Goal: Task Accomplishment & Management: Manage account settings

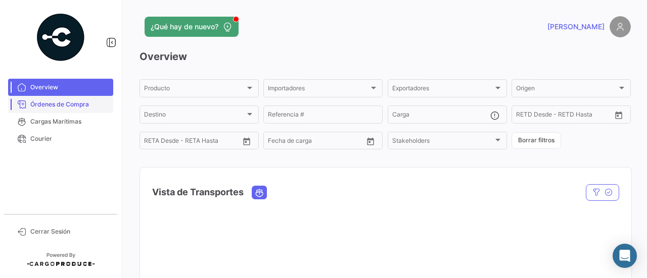
click at [73, 103] on span "Órdenes de Compra" at bounding box center [69, 104] width 79 height 9
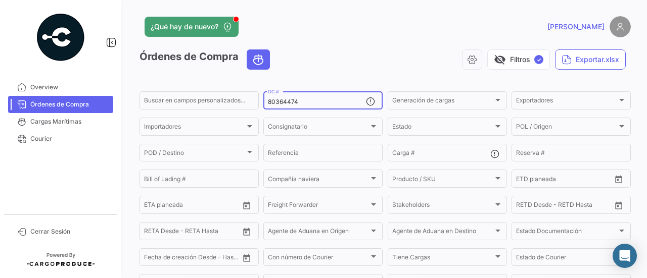
drag, startPoint x: 306, startPoint y: 106, endPoint x: 260, endPoint y: 106, distance: 45.5
click at [260, 106] on form "Buscar en [PERSON_NAME] personalizados... 80364474 OC # Generación [PERSON_NAME…" at bounding box center [384, 205] width 491 height 230
paste input "7269"
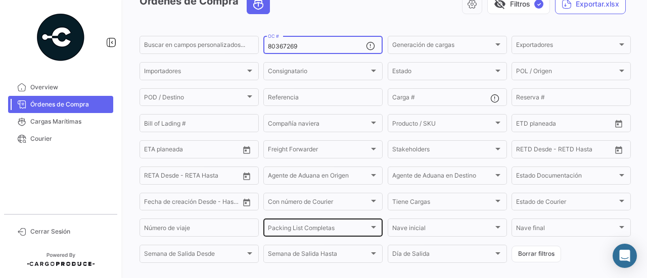
scroll to position [124, 0]
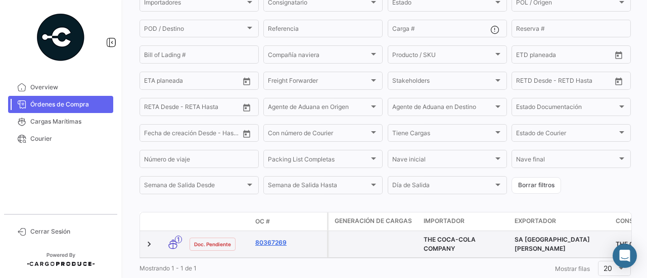
type input "80367269"
click at [277, 245] on link "80367269" at bounding box center [289, 243] width 68 height 9
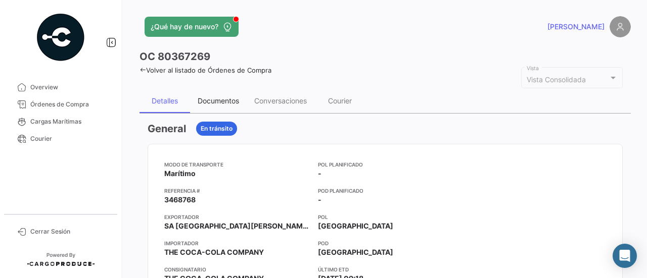
click at [222, 99] on div "Documentos" at bounding box center [218, 101] width 41 height 9
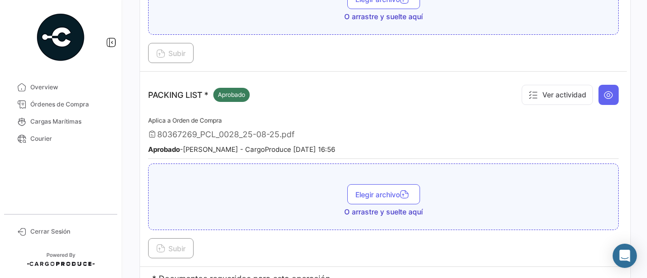
scroll to position [583, 0]
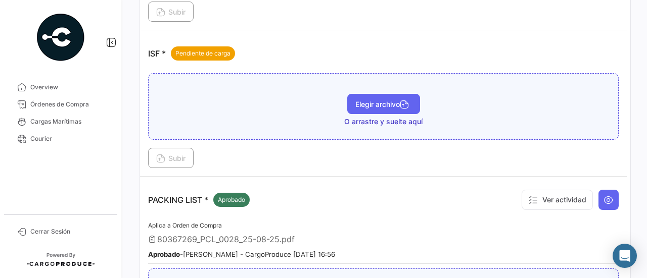
click at [373, 108] on button "Elegir archivo" at bounding box center [383, 104] width 73 height 20
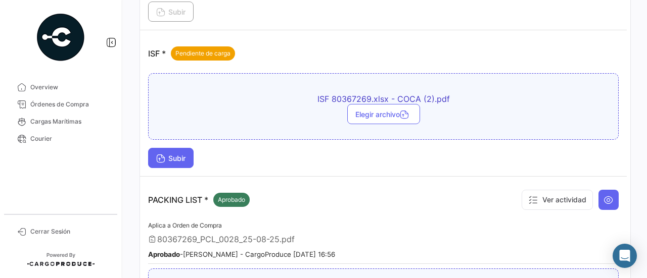
click at [176, 148] on button "Subir" at bounding box center [170, 158] width 45 height 20
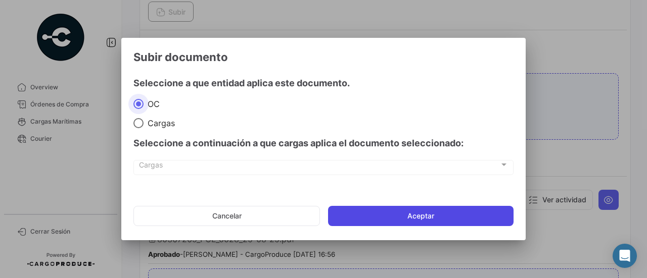
click at [418, 212] on button "Aceptar" at bounding box center [420, 216] width 185 height 20
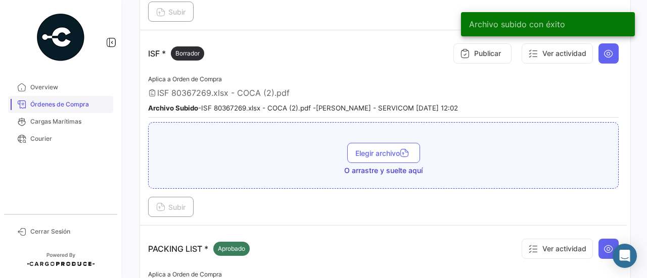
click at [78, 99] on link "Órdenes de Compra" at bounding box center [60, 104] width 105 height 17
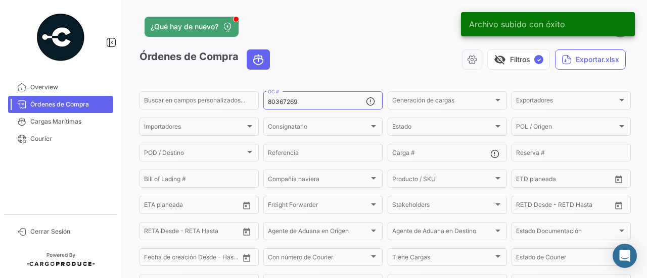
drag, startPoint x: 306, startPoint y: 106, endPoint x: 222, endPoint y: 115, distance: 84.4
click at [222, 115] on form "Buscar en campos personalizados... 80367269 OC # Generación de cargas Generació…" at bounding box center [384, 205] width 491 height 230
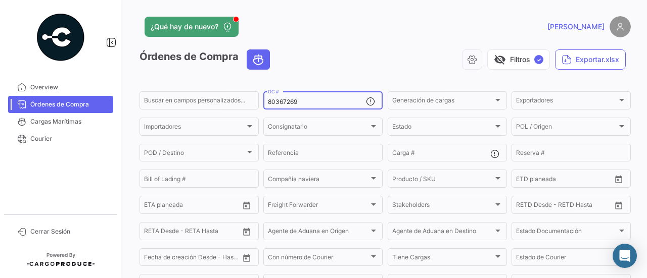
paste input "064"
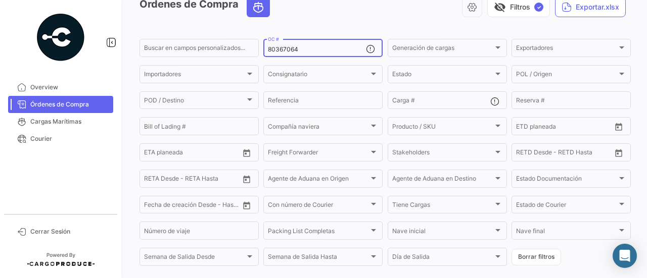
scroll to position [124, 0]
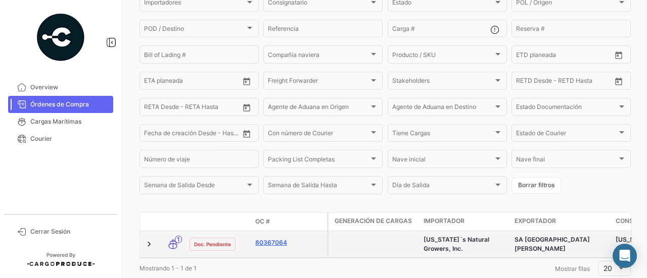
type input "80367064"
click at [263, 247] on link "80367064" at bounding box center [289, 243] width 68 height 9
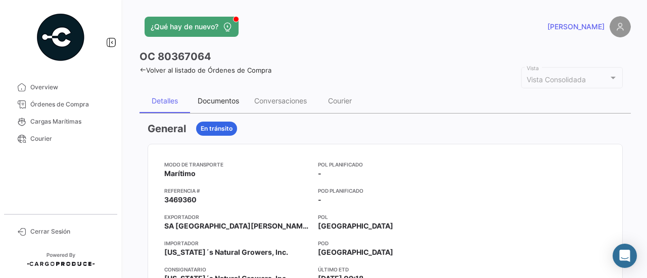
click at [227, 92] on div "Documentos" at bounding box center [218, 101] width 57 height 24
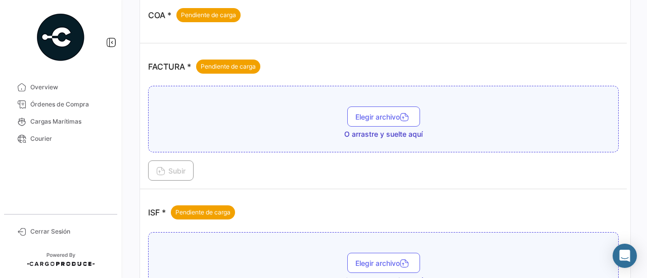
scroll to position [556, 0]
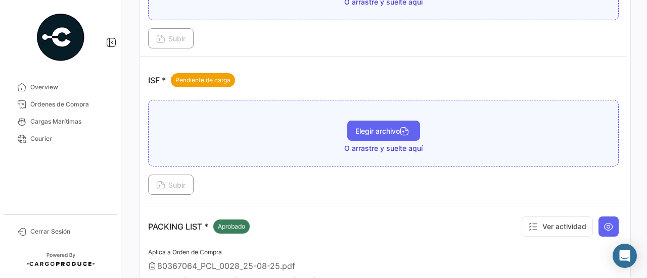
click at [376, 131] on span "Elegir archivo" at bounding box center [383, 131] width 57 height 9
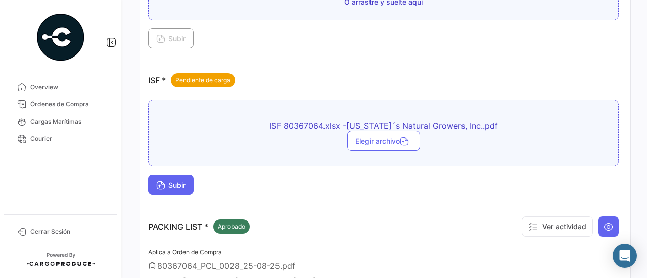
click at [166, 185] on button "Subir" at bounding box center [170, 185] width 45 height 20
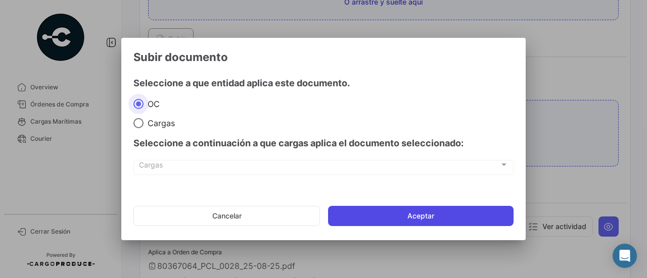
click at [379, 217] on button "Aceptar" at bounding box center [420, 216] width 185 height 20
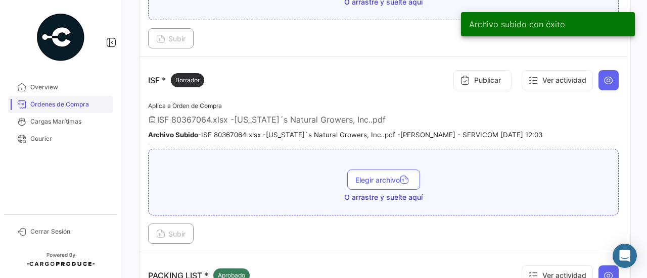
drag, startPoint x: 69, startPoint y: 105, endPoint x: 95, endPoint y: 107, distance: 26.4
click at [69, 105] on span "Órdenes de Compra" at bounding box center [69, 104] width 79 height 9
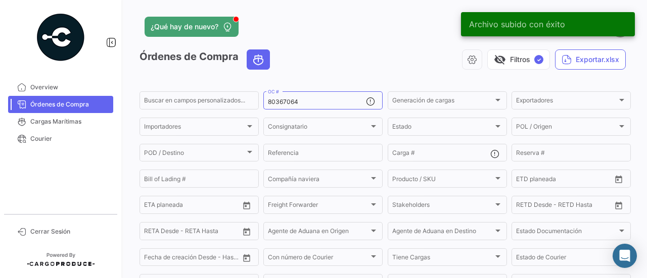
drag, startPoint x: 308, startPoint y: 103, endPoint x: 258, endPoint y: 104, distance: 50.5
click at [258, 104] on form "Buscar en [PERSON_NAME] personalizados... 80367064 OC # Generación [PERSON_NAME…" at bounding box center [384, 205] width 491 height 230
paste input "268"
type input "80367268"
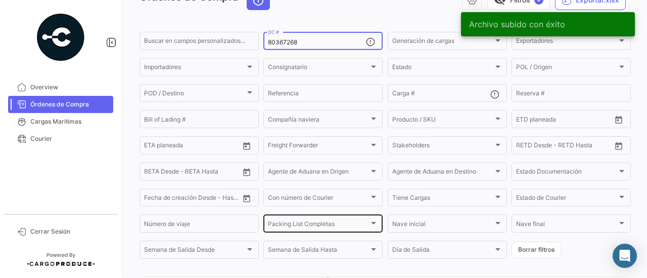
scroll to position [124, 0]
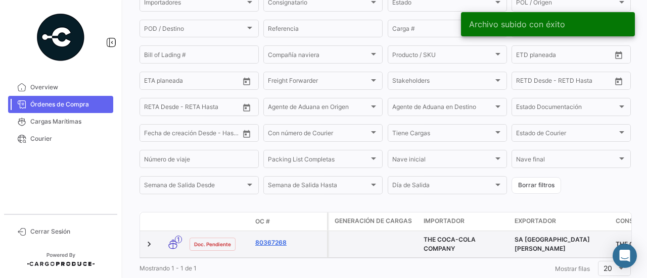
click at [267, 246] on link "80367268" at bounding box center [289, 243] width 68 height 9
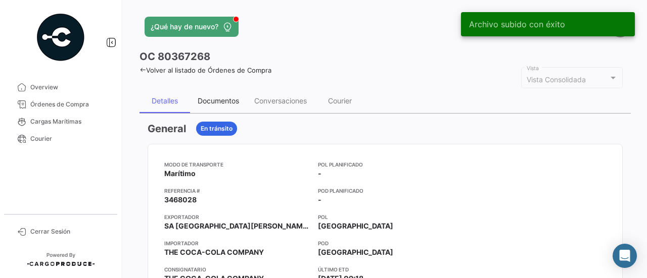
click at [224, 103] on div "Documentos" at bounding box center [218, 101] width 41 height 9
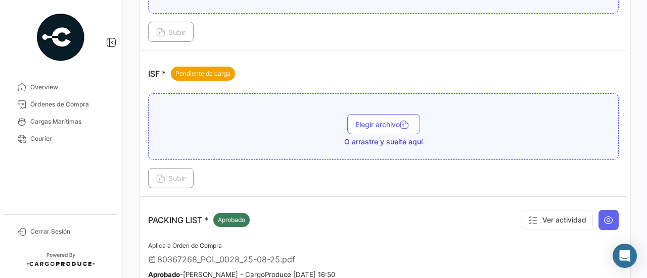
scroll to position [556, 0]
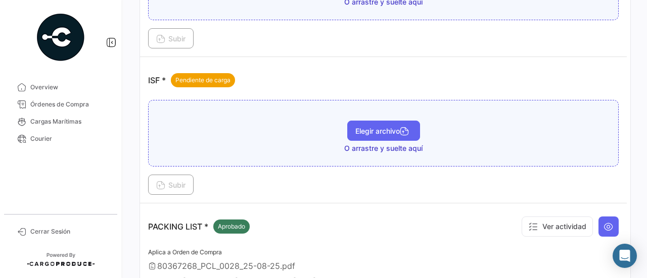
click at [370, 127] on span "Elegir archivo" at bounding box center [383, 131] width 57 height 9
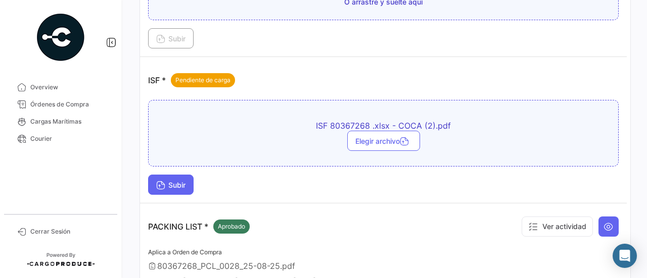
click at [178, 186] on button "Subir" at bounding box center [170, 185] width 45 height 20
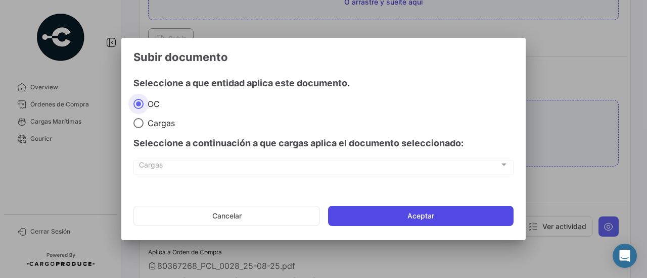
click at [375, 211] on button "Aceptar" at bounding box center [420, 216] width 185 height 20
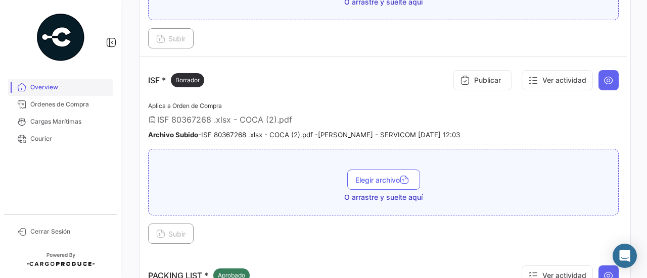
drag, startPoint x: 67, startPoint y: 81, endPoint x: 106, endPoint y: 87, distance: 39.4
click at [67, 81] on link "Overview" at bounding box center [60, 87] width 105 height 17
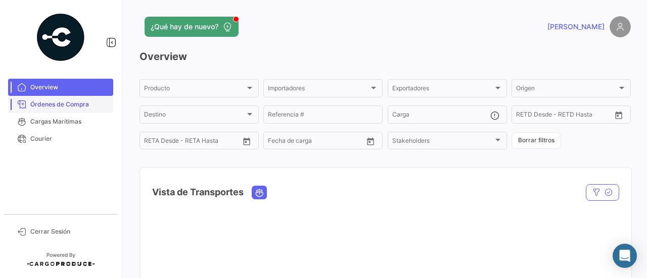
click at [66, 100] on link "Órdenes de Compra" at bounding box center [60, 104] width 105 height 17
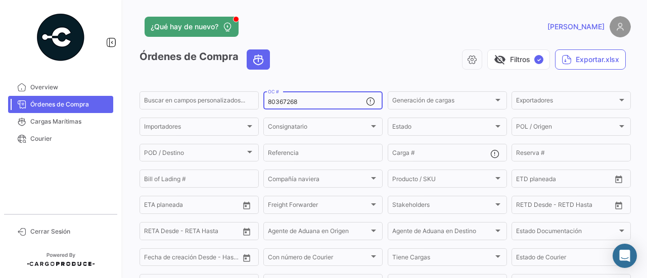
drag, startPoint x: 299, startPoint y: 109, endPoint x: 276, endPoint y: 109, distance: 22.2
click at [276, 109] on div "80367268 OC #" at bounding box center [317, 100] width 98 height 20
drag, startPoint x: 305, startPoint y: 105, endPoint x: 238, endPoint y: 105, distance: 67.7
click at [0, 0] on div "Buscar en [PERSON_NAME] personalizados... 80367268 OC # Generación [PERSON_NAME…" at bounding box center [0, 0] width 0 height 0
paste input "063"
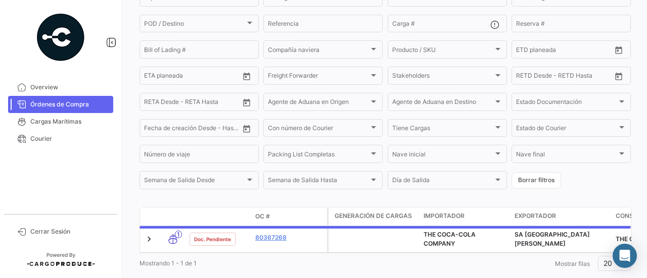
scroll to position [159, 0]
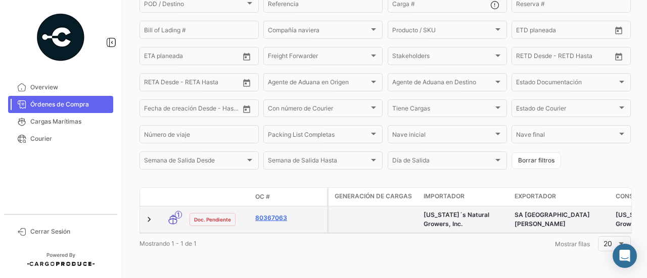
type input "80367063"
click at [277, 214] on link "80367063" at bounding box center [289, 218] width 68 height 9
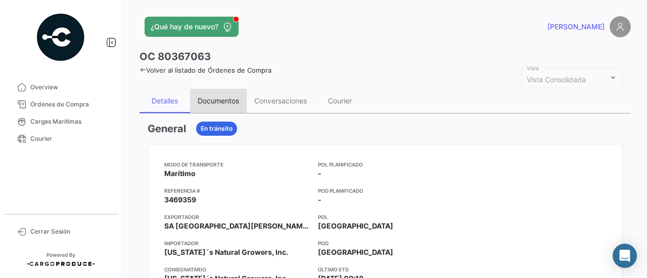
click at [219, 105] on div "Documentos" at bounding box center [218, 101] width 41 height 9
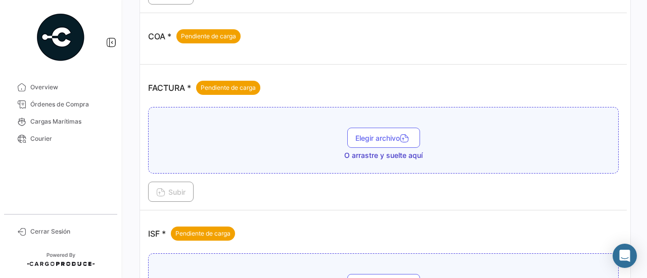
scroll to position [511, 0]
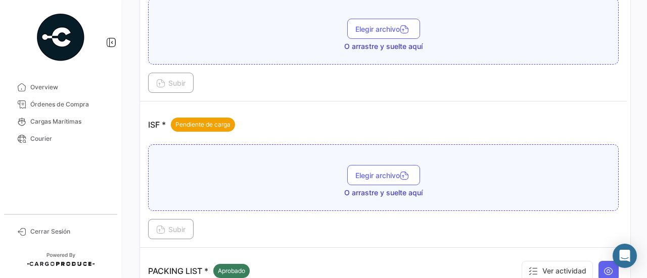
click at [344, 160] on div "Elegir archivo O arrastre y suelte aquí" at bounding box center [383, 178] width 470 height 67
click at [349, 168] on button "Elegir archivo" at bounding box center [383, 175] width 73 height 20
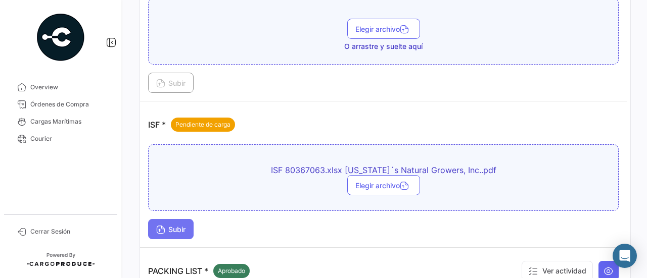
click at [173, 225] on span "Subir" at bounding box center [170, 229] width 29 height 9
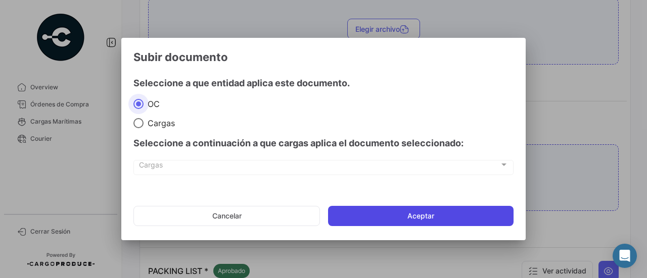
click at [372, 211] on button "Aceptar" at bounding box center [420, 216] width 185 height 20
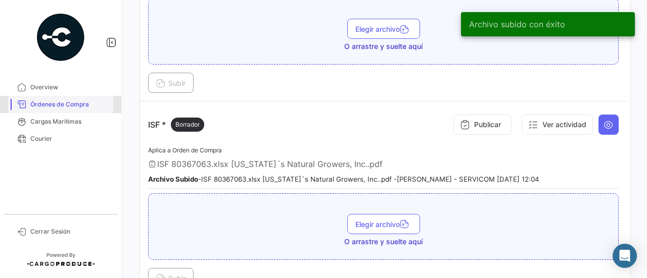
click at [82, 96] on link "Órdenes de Compra" at bounding box center [60, 104] width 105 height 17
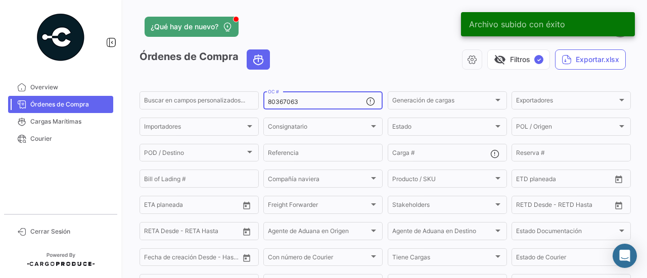
drag, startPoint x: 328, startPoint y: 101, endPoint x: 232, endPoint y: 112, distance: 96.6
click at [263, 106] on div "80367063 OC #" at bounding box center [322, 100] width 119 height 20
paste input "6869"
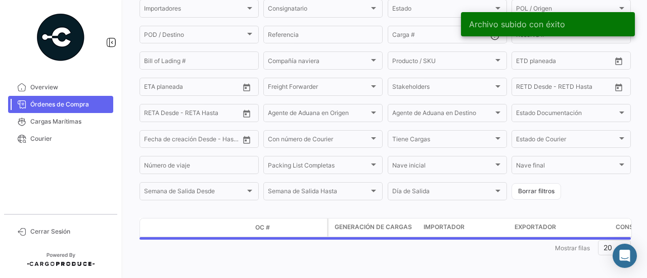
scroll to position [124, 0]
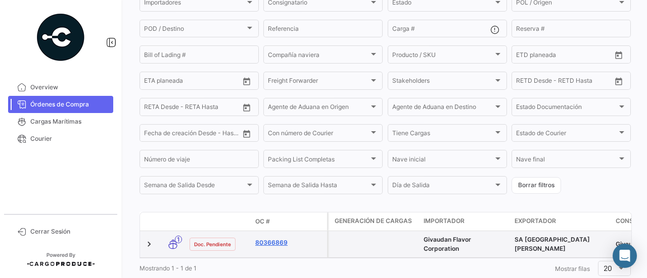
type input "80366869"
click at [274, 242] on link "80366869" at bounding box center [289, 243] width 68 height 9
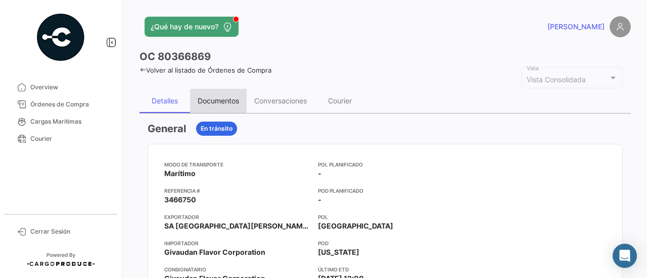
click at [235, 101] on div "Documentos" at bounding box center [218, 101] width 41 height 9
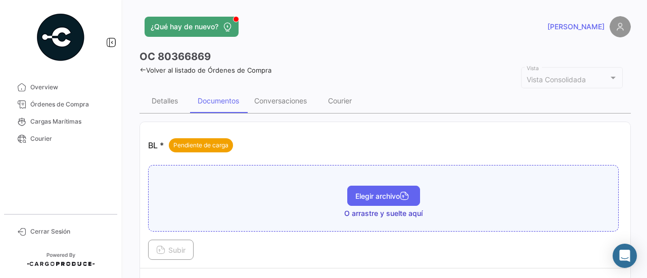
click at [361, 197] on span "Elegir archivo" at bounding box center [383, 196] width 57 height 9
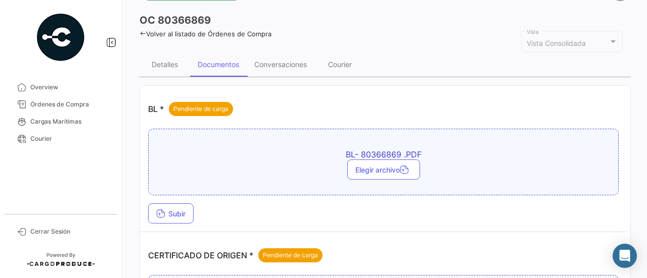
scroll to position [101, 0]
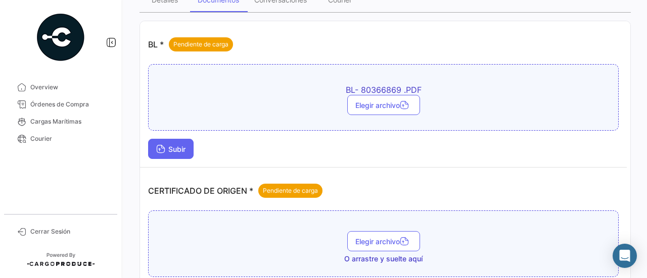
click at [163, 155] on button "Subir" at bounding box center [170, 149] width 45 height 20
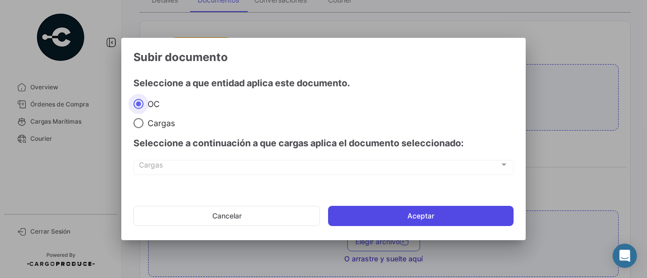
click at [446, 211] on button "Aceptar" at bounding box center [420, 216] width 185 height 20
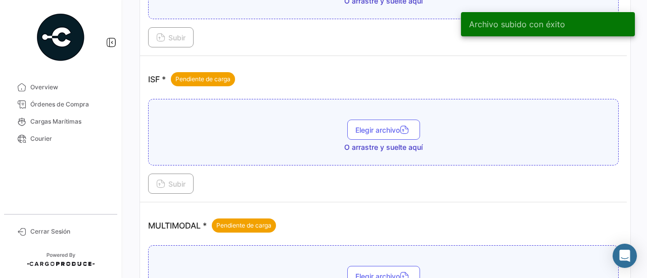
scroll to position [606, 0]
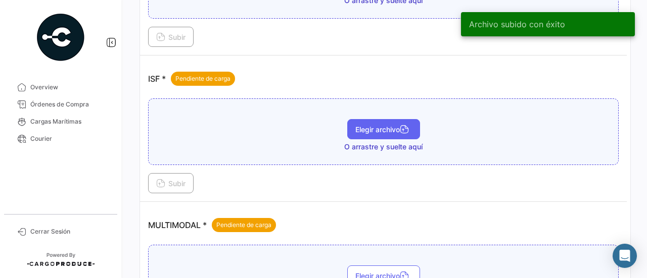
click at [372, 119] on button "Elegir archivo" at bounding box center [383, 129] width 73 height 20
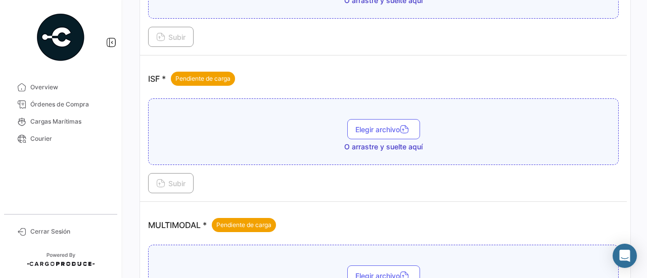
click at [361, 136] on div "Elegir archivo O arrastre y suelte aquí" at bounding box center [383, 135] width 459 height 33
click at [365, 129] on button "Elegir archivo" at bounding box center [383, 129] width 73 height 20
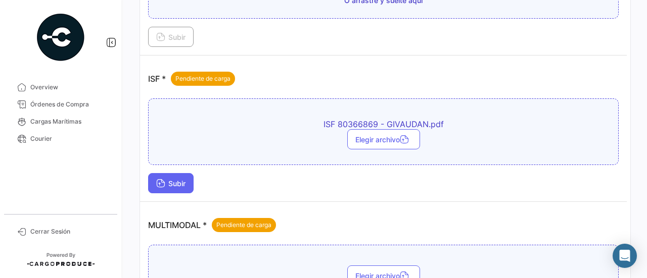
click at [172, 180] on span "Subir" at bounding box center [170, 183] width 29 height 9
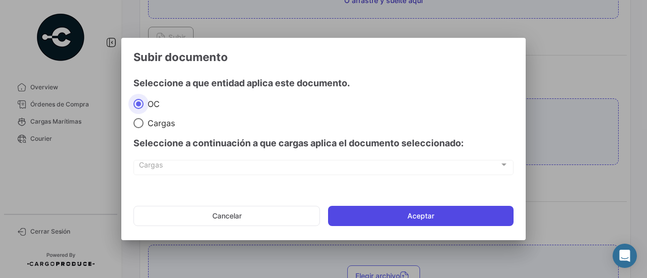
click at [395, 214] on button "Aceptar" at bounding box center [420, 216] width 185 height 20
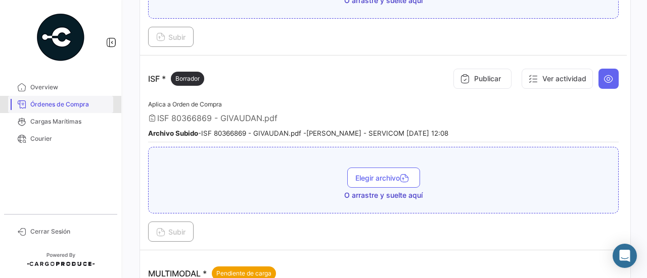
click at [86, 110] on link "Órdenes de Compra" at bounding box center [60, 104] width 105 height 17
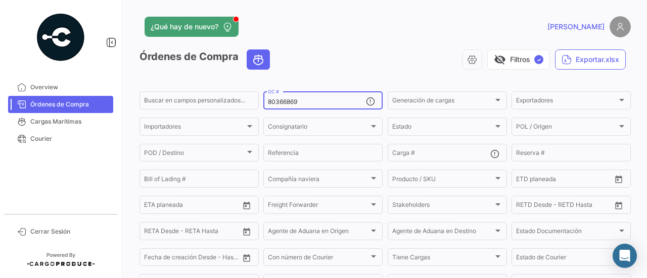
drag, startPoint x: 306, startPoint y: 104, endPoint x: 266, endPoint y: 104, distance: 40.4
click at [266, 104] on div "80366869 OC #" at bounding box center [322, 100] width 119 height 20
paste input "7215"
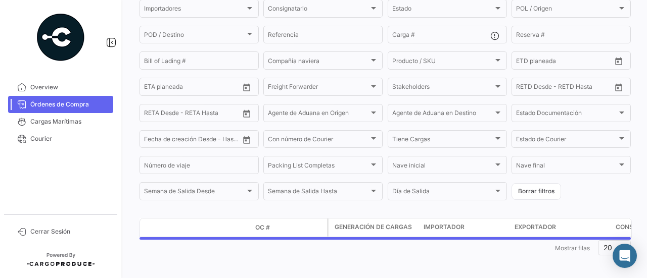
scroll to position [124, 0]
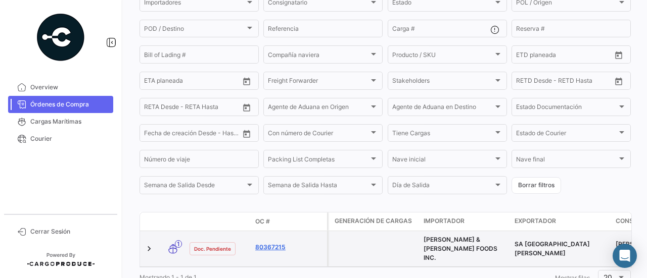
type input "80367215"
click at [275, 244] on link "80367215" at bounding box center [289, 247] width 68 height 9
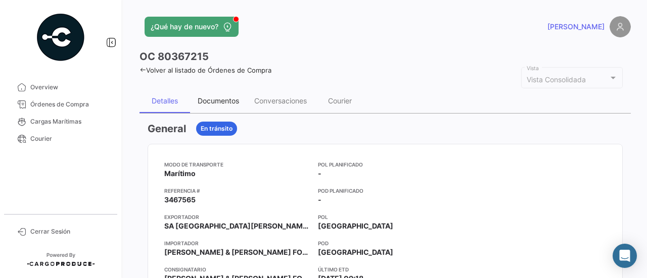
click at [226, 101] on div "Documentos" at bounding box center [218, 101] width 41 height 9
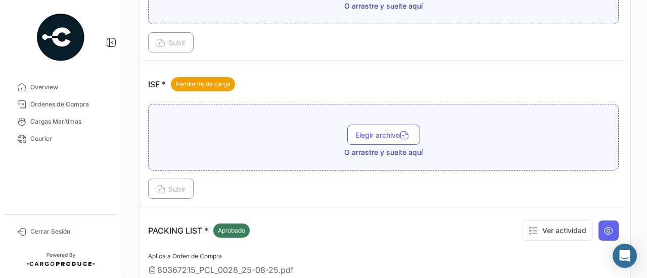
scroll to position [556, 0]
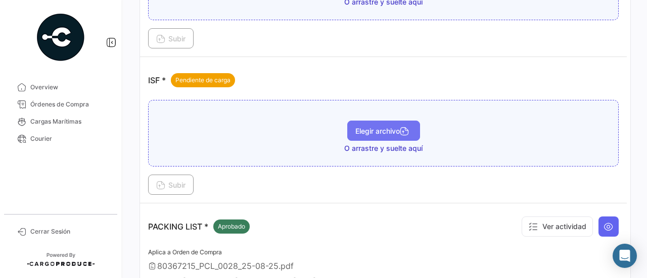
click at [375, 128] on span "Elegir archivo" at bounding box center [383, 131] width 57 height 9
click at [375, 130] on span "Elegir archivo" at bounding box center [383, 131] width 57 height 9
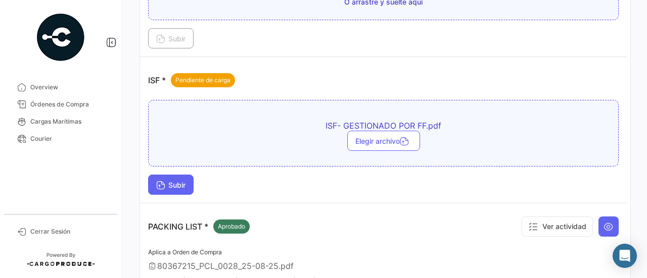
click at [169, 181] on span "Subir" at bounding box center [170, 185] width 29 height 9
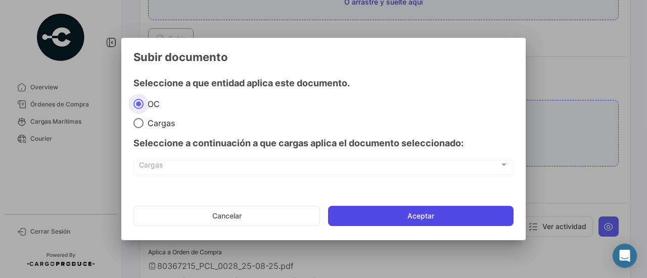
click at [422, 212] on button "Aceptar" at bounding box center [420, 216] width 185 height 20
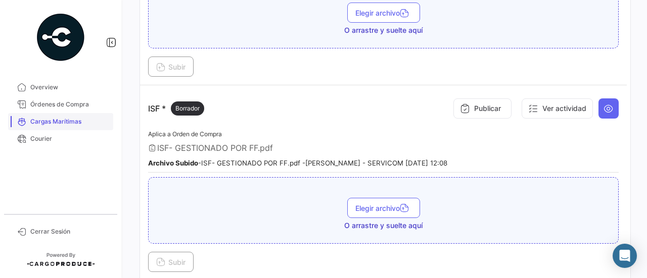
scroll to position [505, 0]
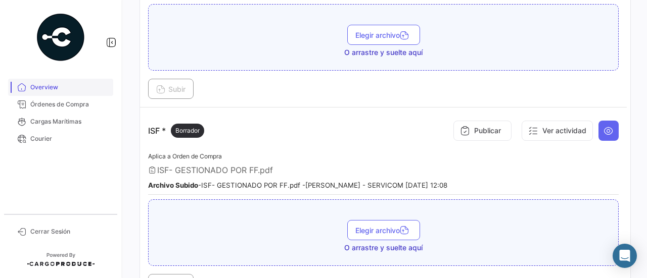
drag, startPoint x: 53, startPoint y: 103, endPoint x: 97, endPoint y: 94, distance: 44.8
click at [53, 103] on span "Órdenes de Compra" at bounding box center [69, 104] width 79 height 9
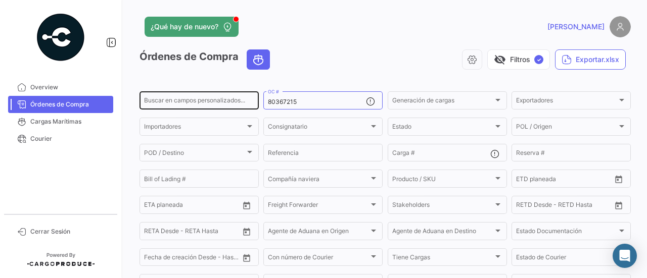
drag, startPoint x: 302, startPoint y: 102, endPoint x: 247, endPoint y: 103, distance: 55.6
click at [0, 0] on div "Buscar en [PERSON_NAME] personalizados... 80367215 OC # Generación [PERSON_NAME…" at bounding box center [0, 0] width 0 height 0
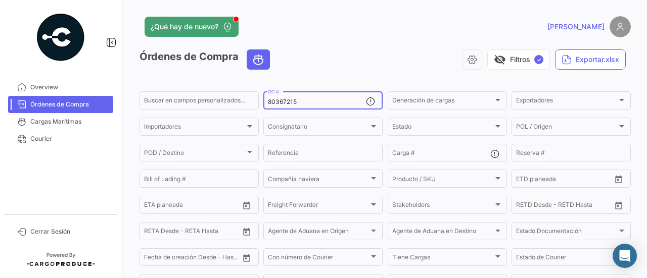
paste input "22"
type input "80367222"
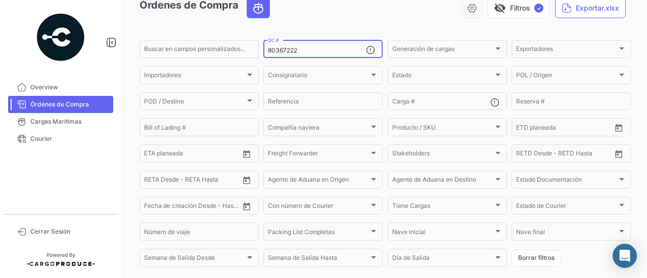
scroll to position [124, 0]
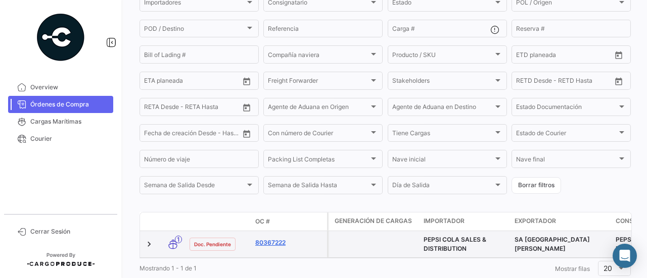
click at [281, 247] on link "80367222" at bounding box center [289, 243] width 68 height 9
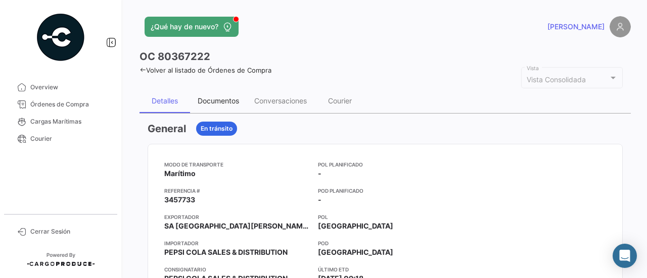
click at [237, 97] on div "Documentos" at bounding box center [218, 101] width 41 height 9
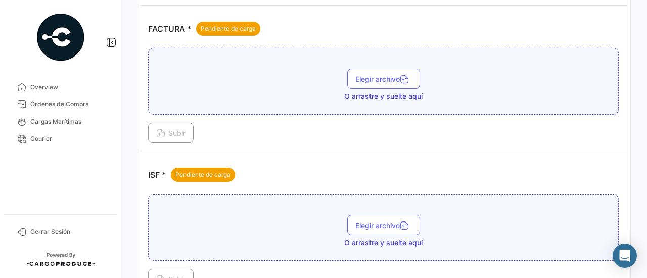
scroll to position [505, 0]
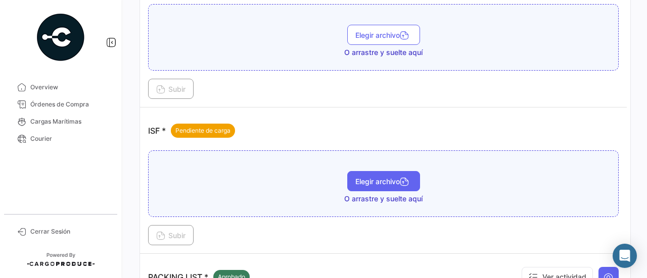
click at [369, 178] on span "Elegir archivo" at bounding box center [383, 181] width 57 height 9
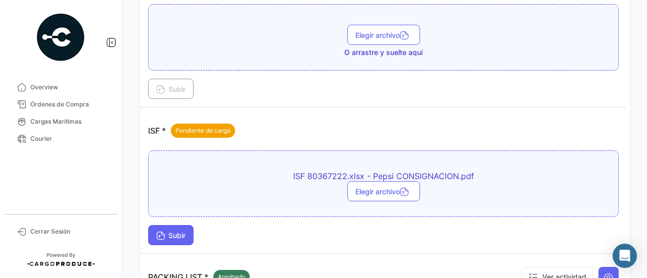
click at [179, 233] on span "Subir" at bounding box center [170, 235] width 29 height 9
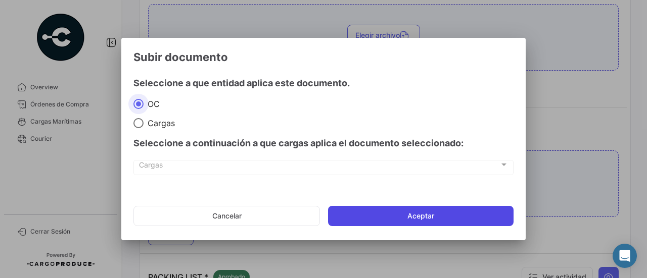
click at [388, 218] on button "Aceptar" at bounding box center [420, 216] width 185 height 20
